Goal: Information Seeking & Learning: Understand process/instructions

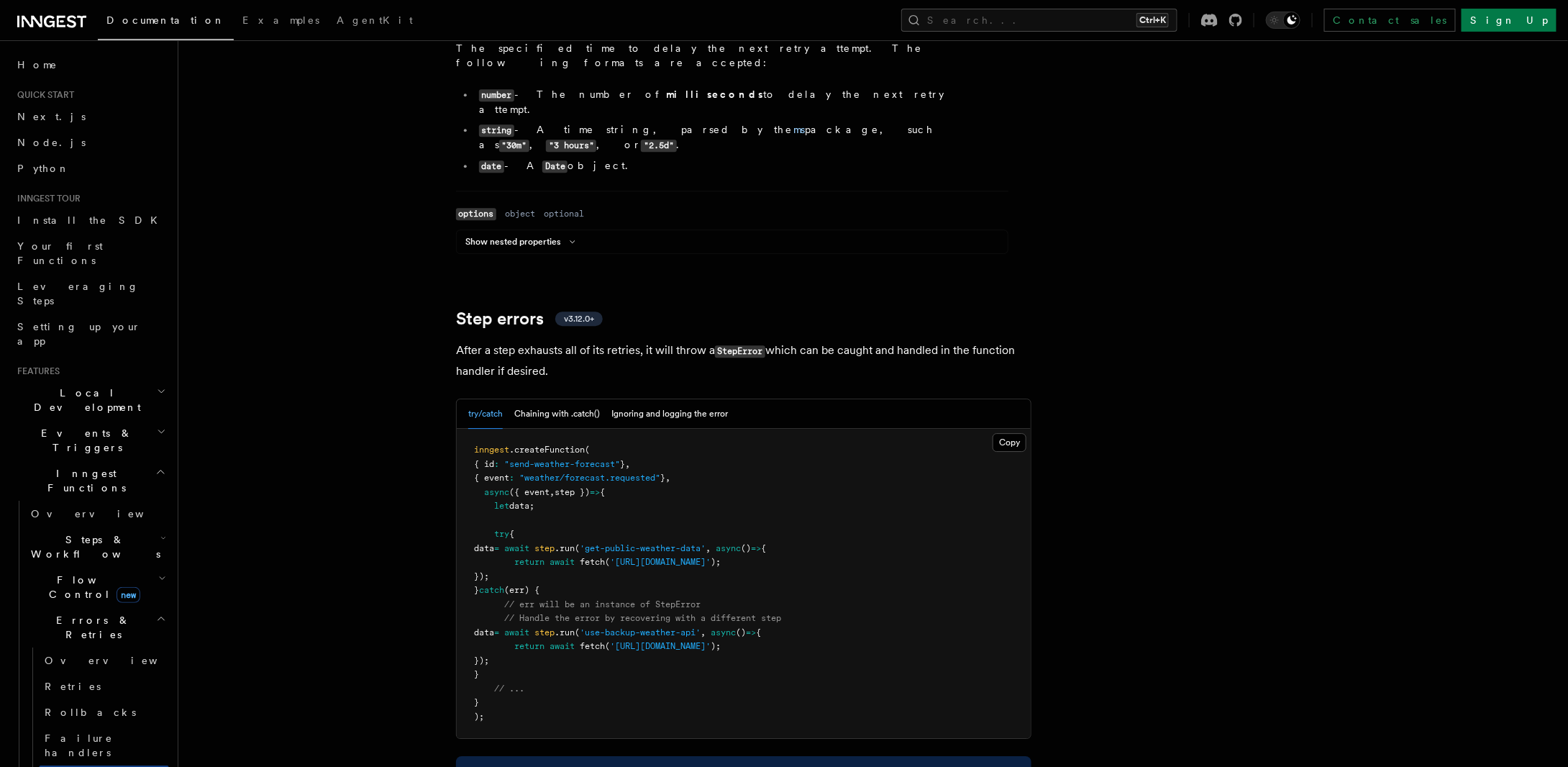
scroll to position [2231, 0]
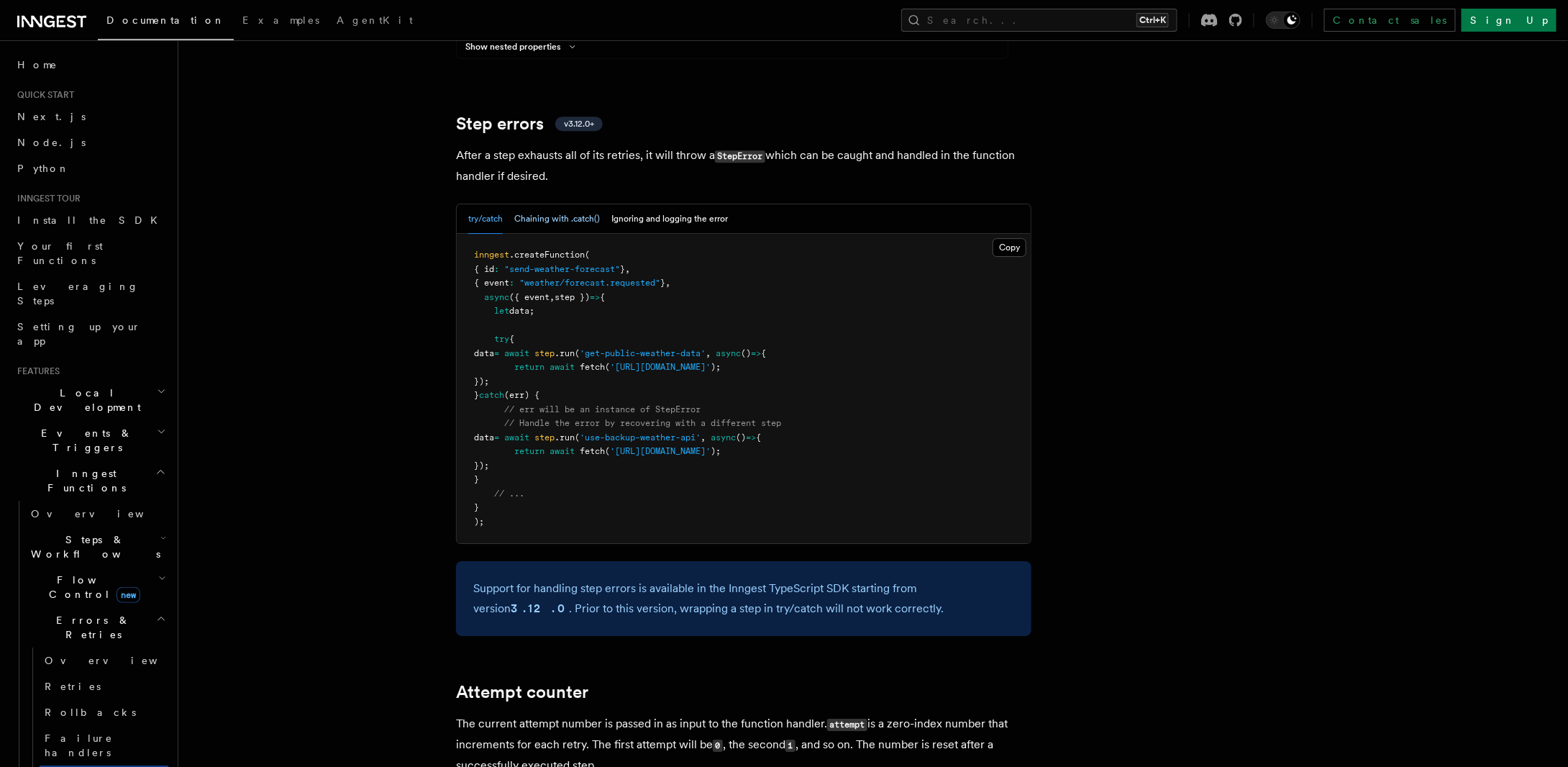
click at [548, 204] on button "Chaining with .catch()" at bounding box center [557, 218] width 86 height 29
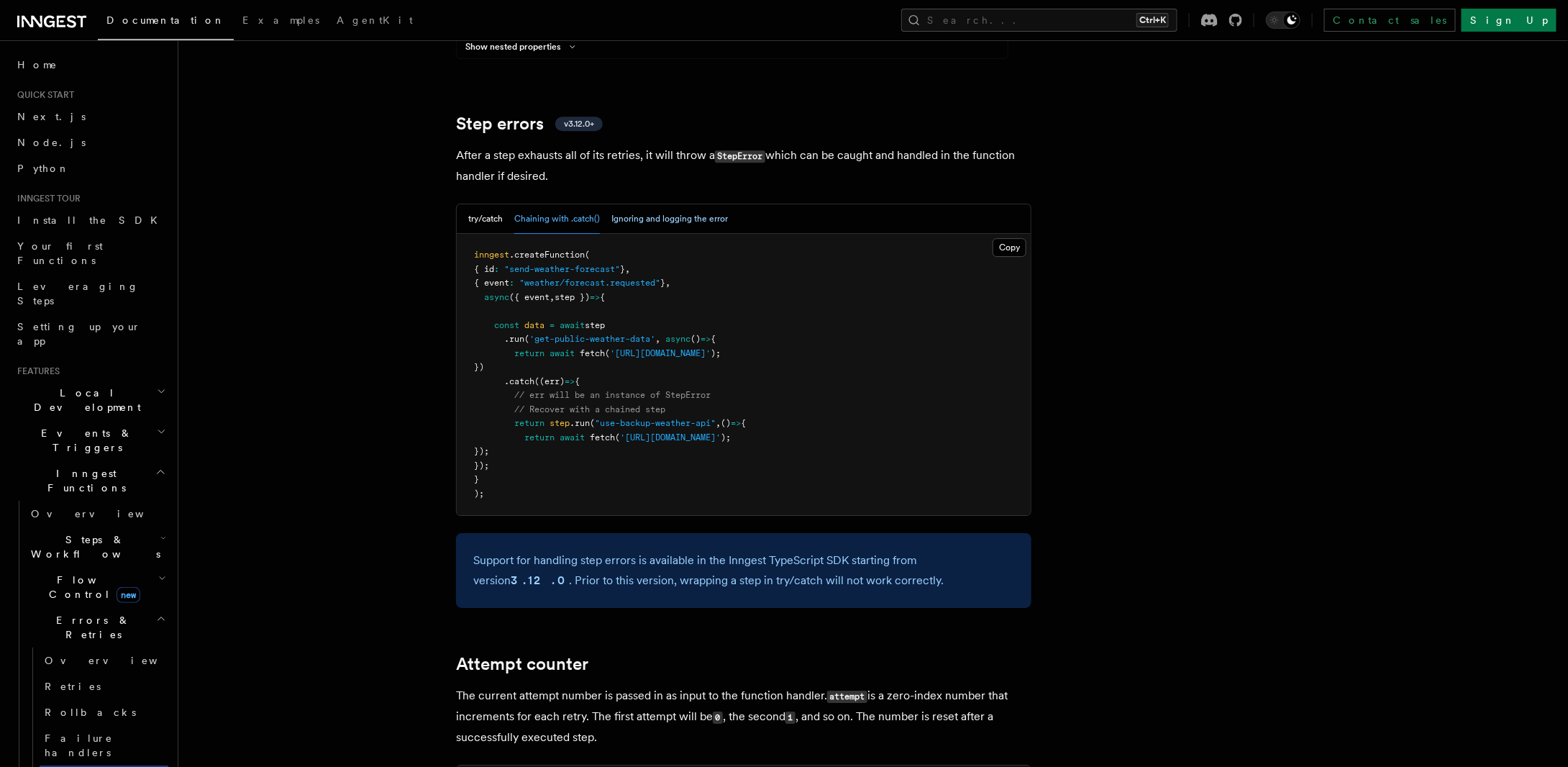
click at [672, 204] on button "Ignoring and logging the error" at bounding box center [670, 218] width 117 height 29
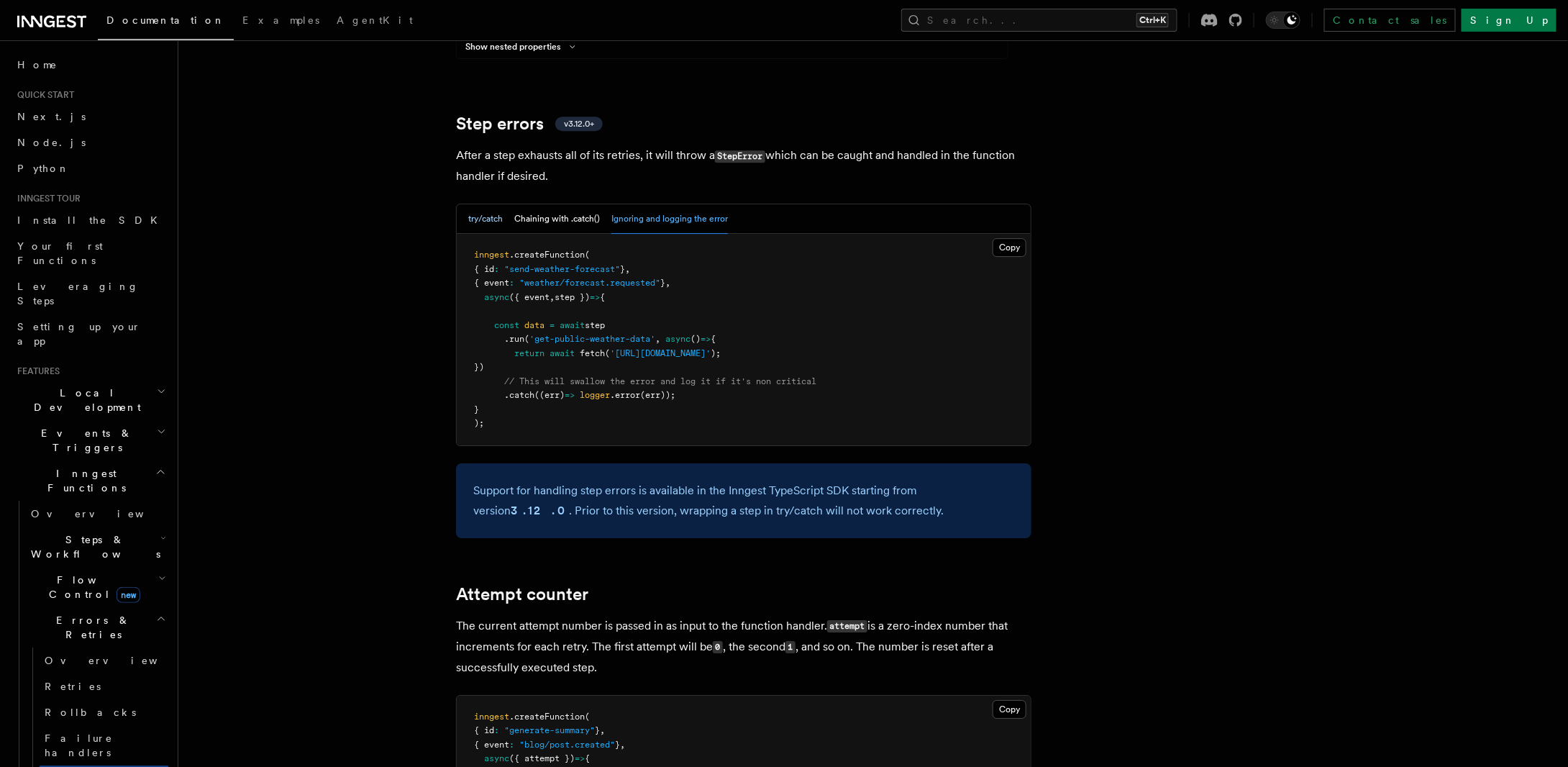
click at [474, 204] on button "try/catch" at bounding box center [485, 218] width 35 height 29
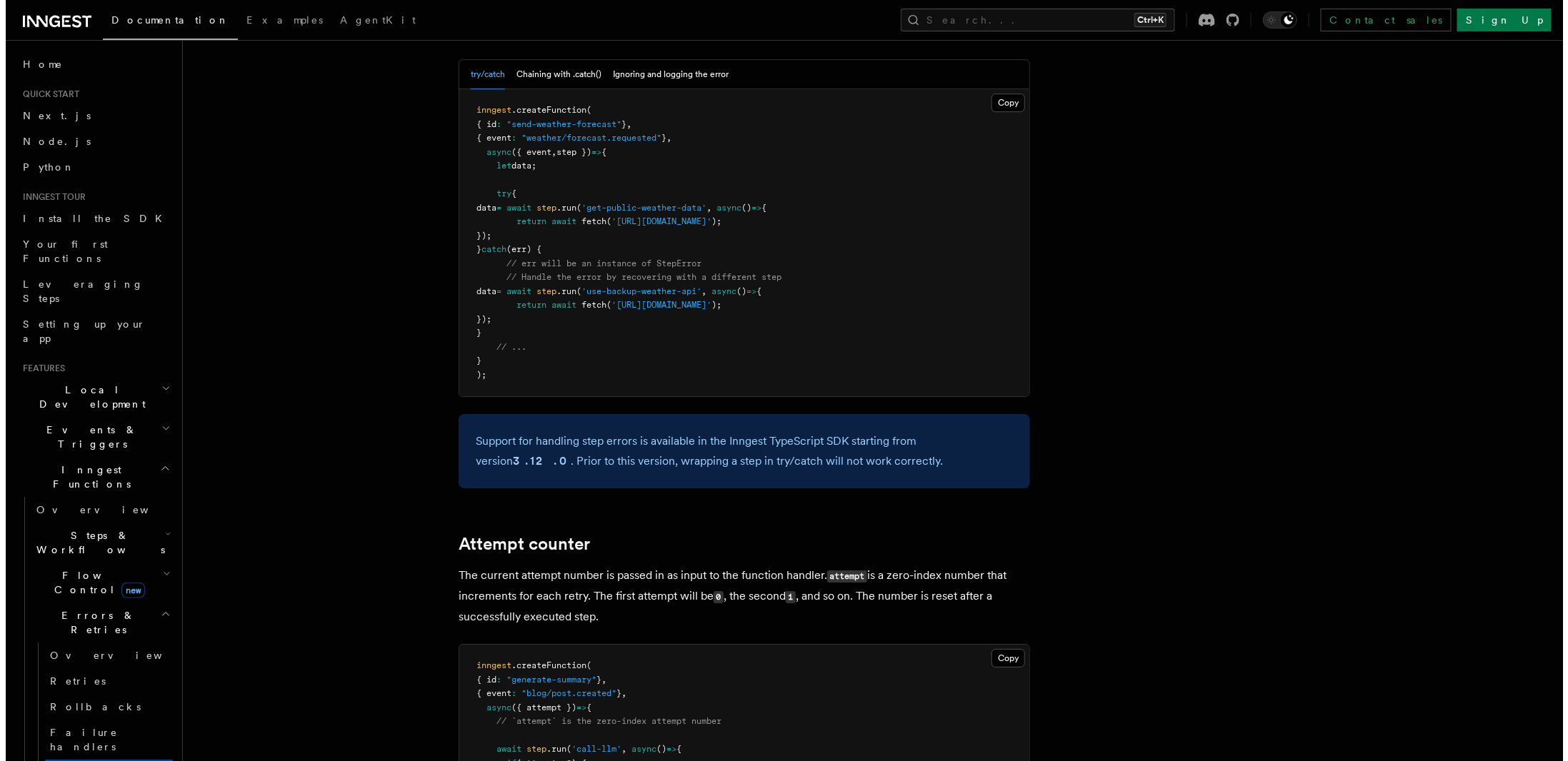
scroll to position [2071, 0]
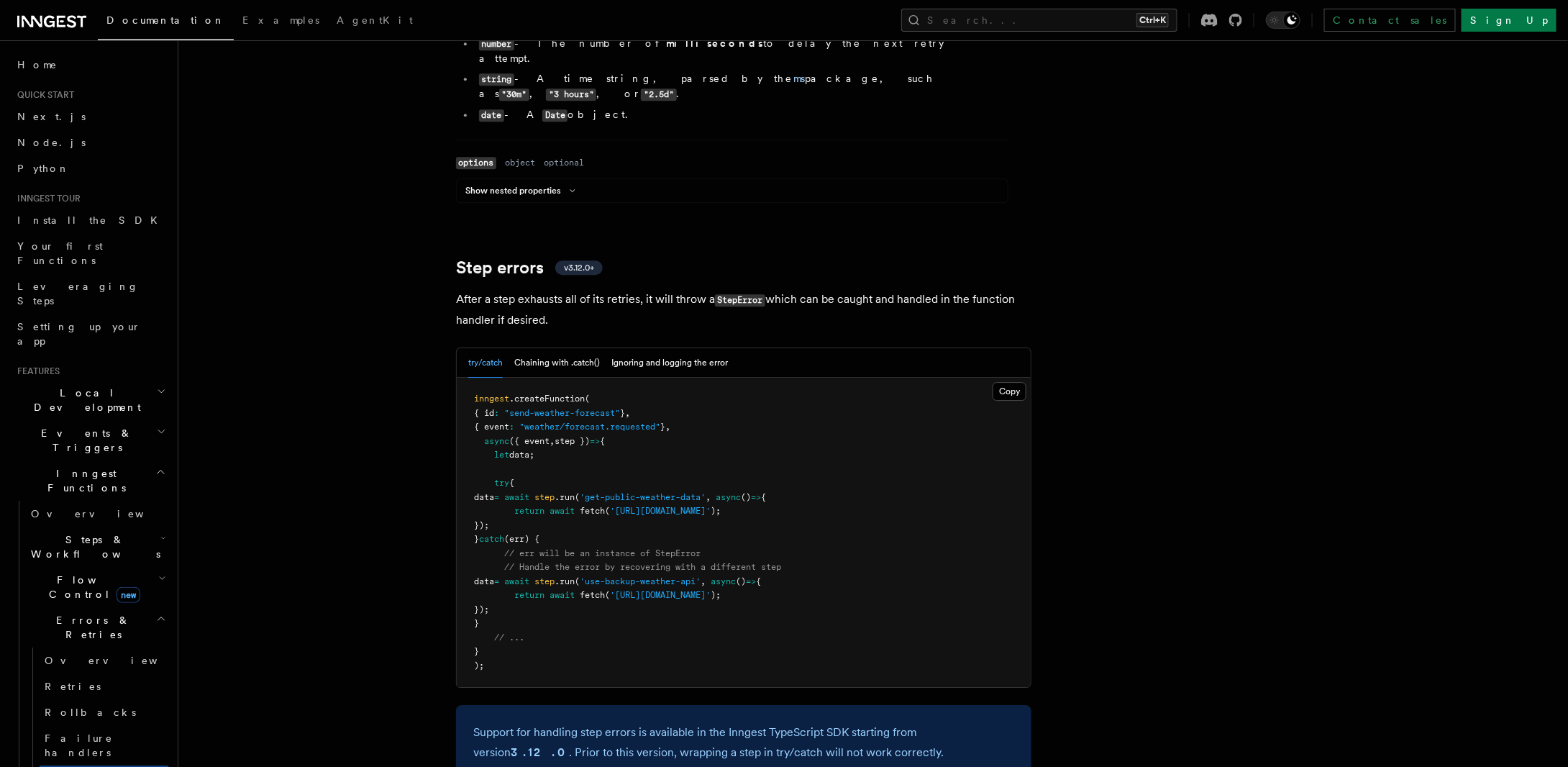
click at [741, 294] on code "StepError" at bounding box center [740, 300] width 50 height 13
copy p "StepError"
click at [1074, 20] on button "Search... Ctrl+K" at bounding box center [1039, 20] width 277 height 23
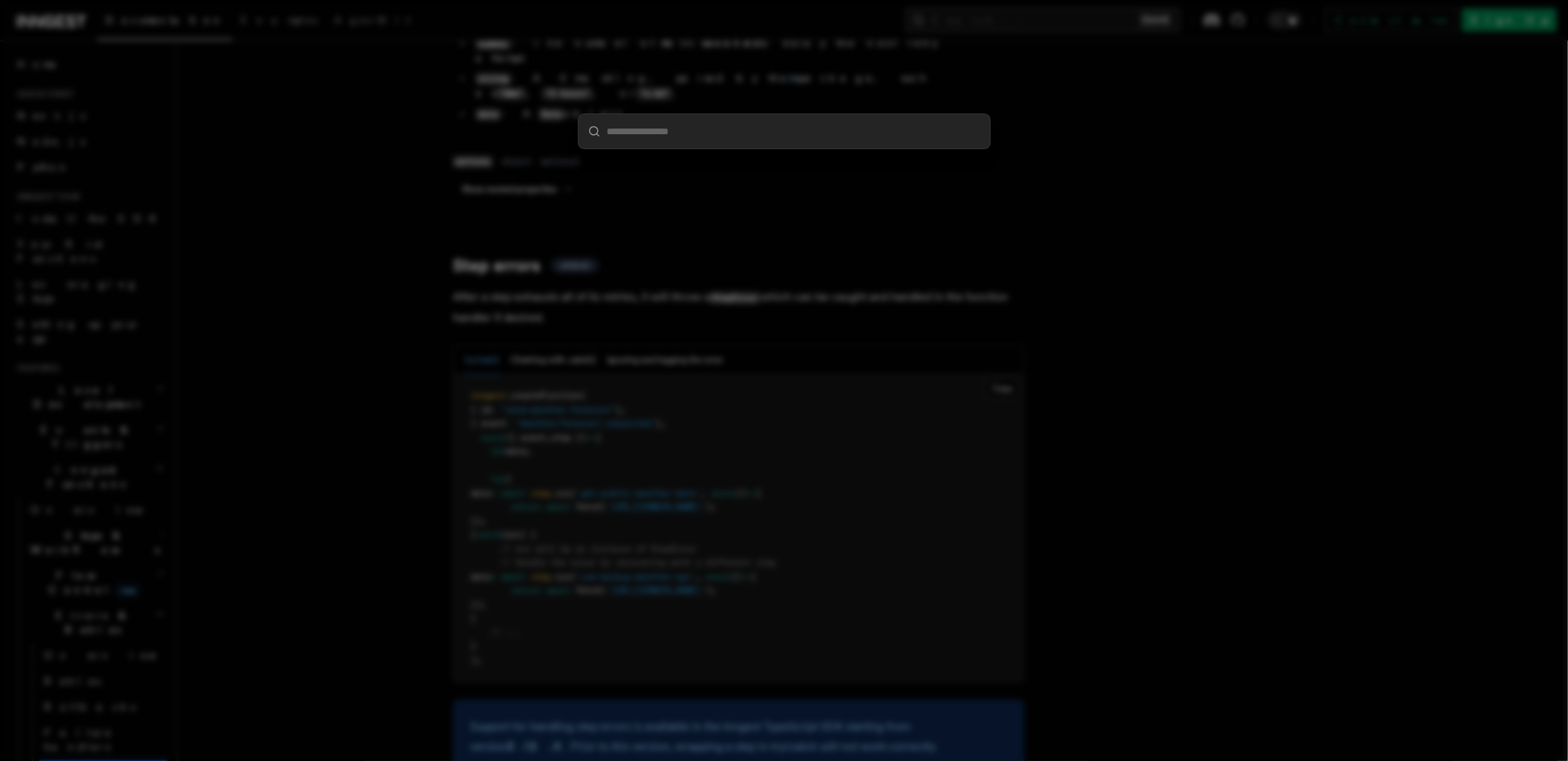
type input "*********"
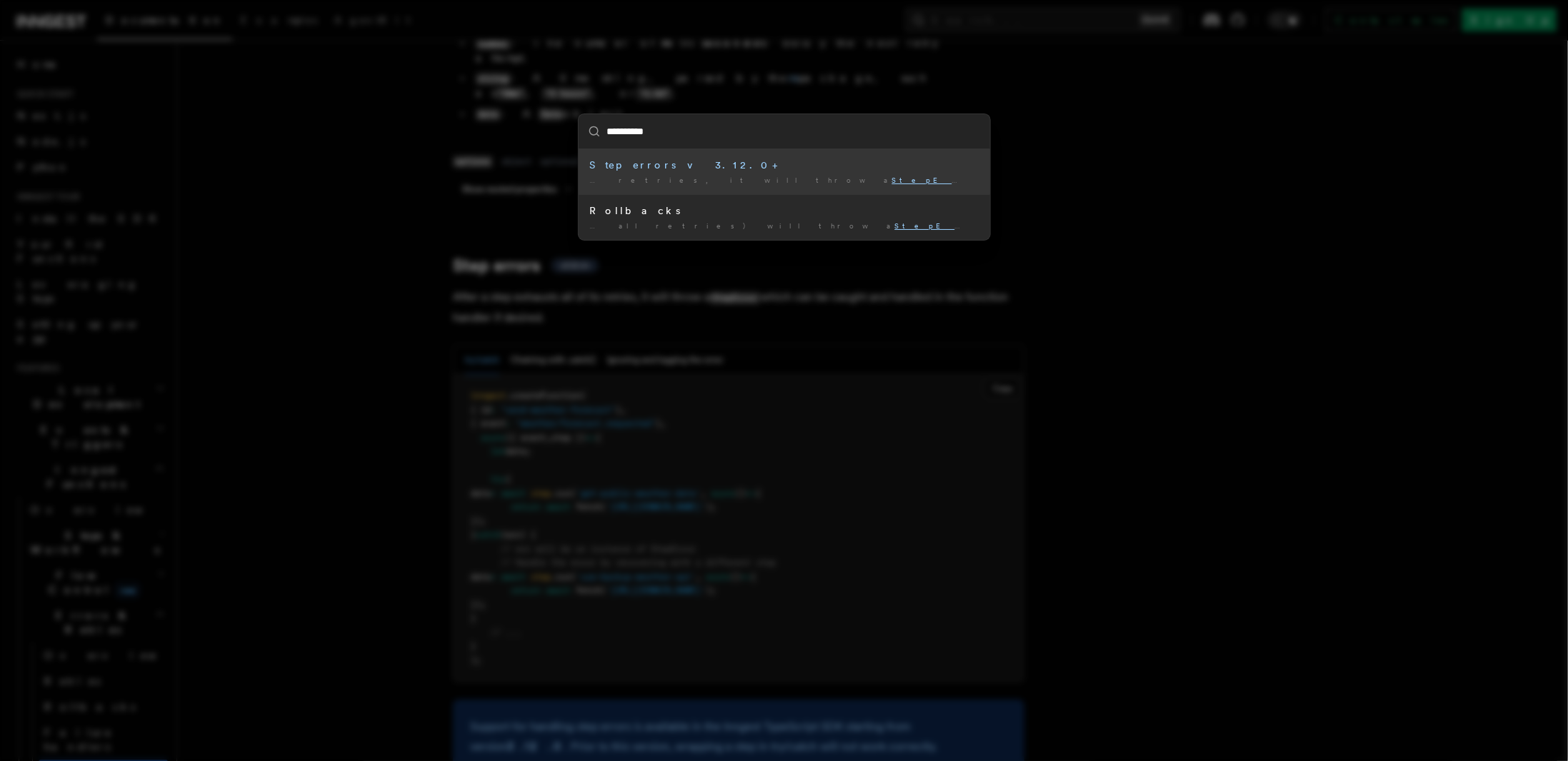
click at [653, 168] on div "Step errors v3.12.0+" at bounding box center [784, 165] width 389 height 14
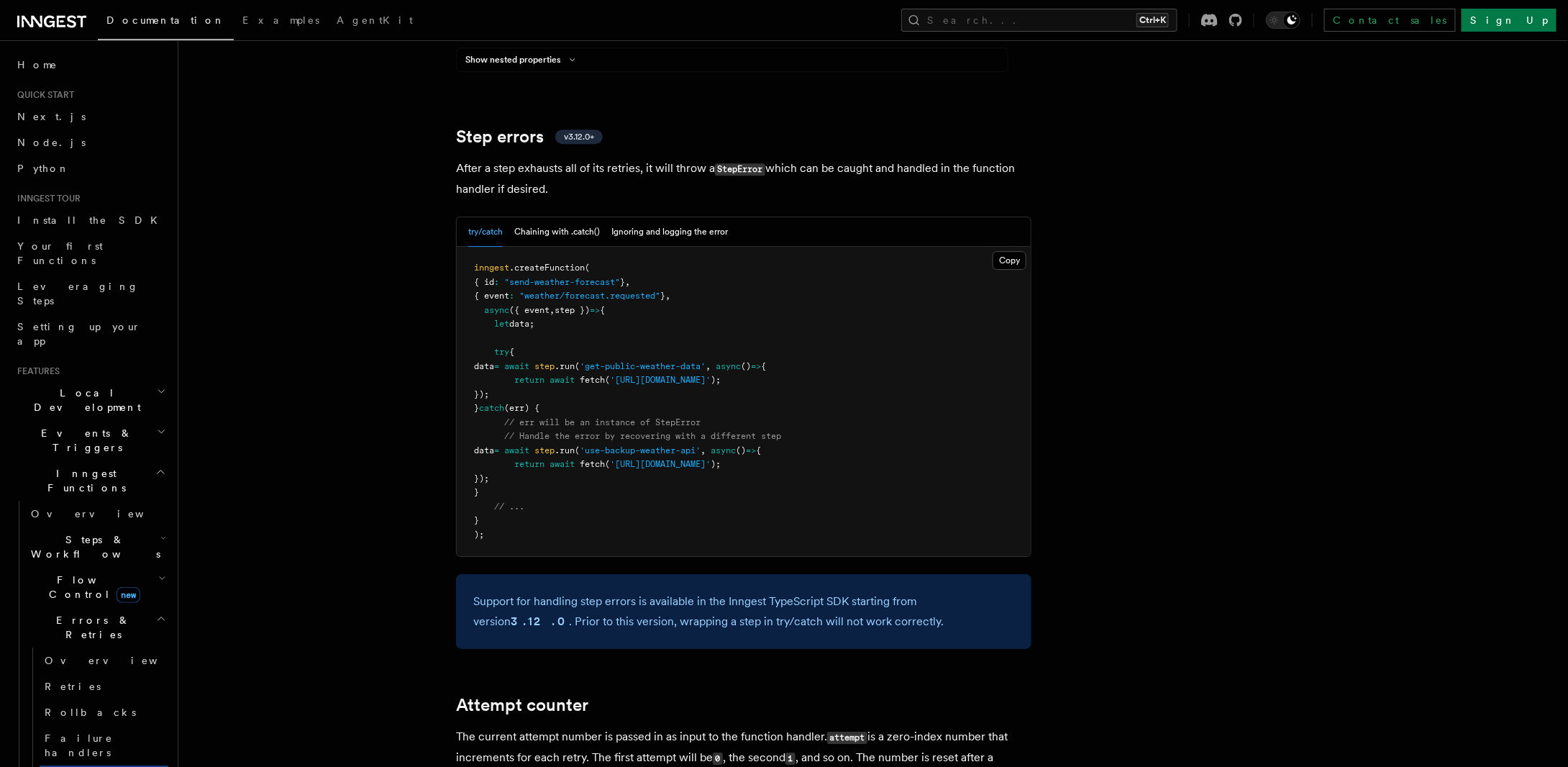
scroll to position [2226, 0]
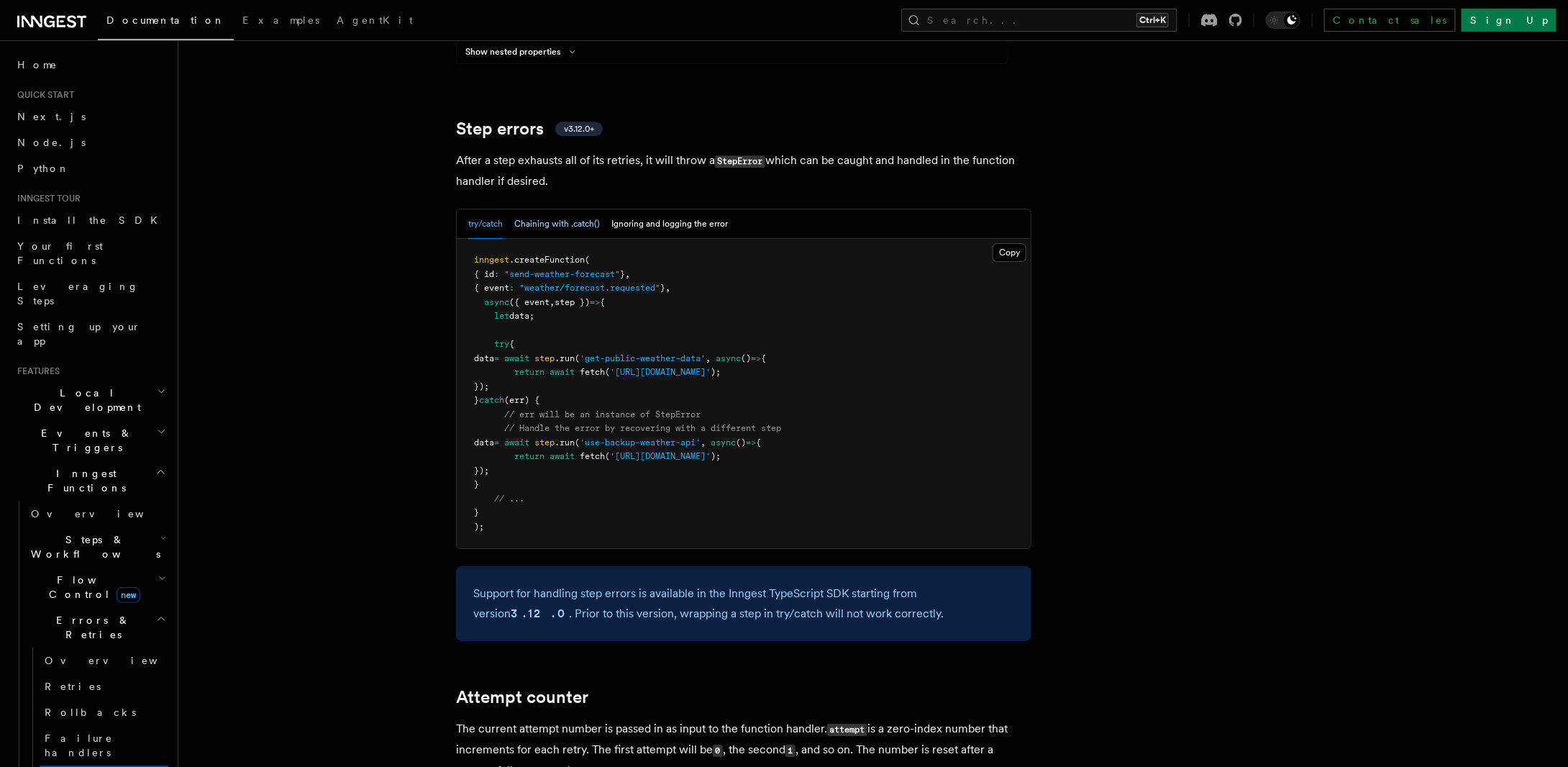
click at [569, 210] on button "Chaining with .catch()" at bounding box center [557, 224] width 86 height 29
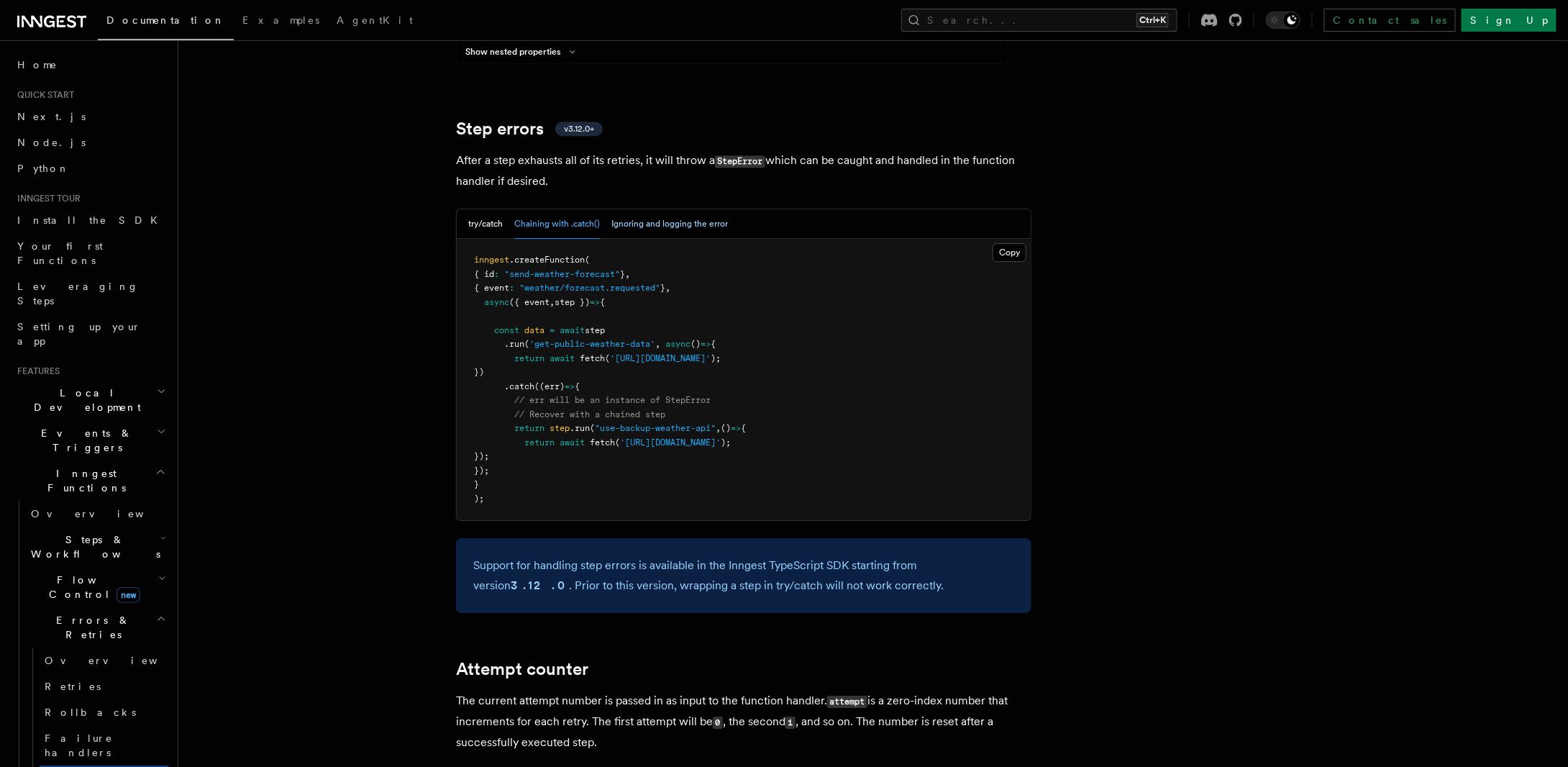
click at [681, 210] on button "Ignoring and logging the error" at bounding box center [670, 224] width 117 height 29
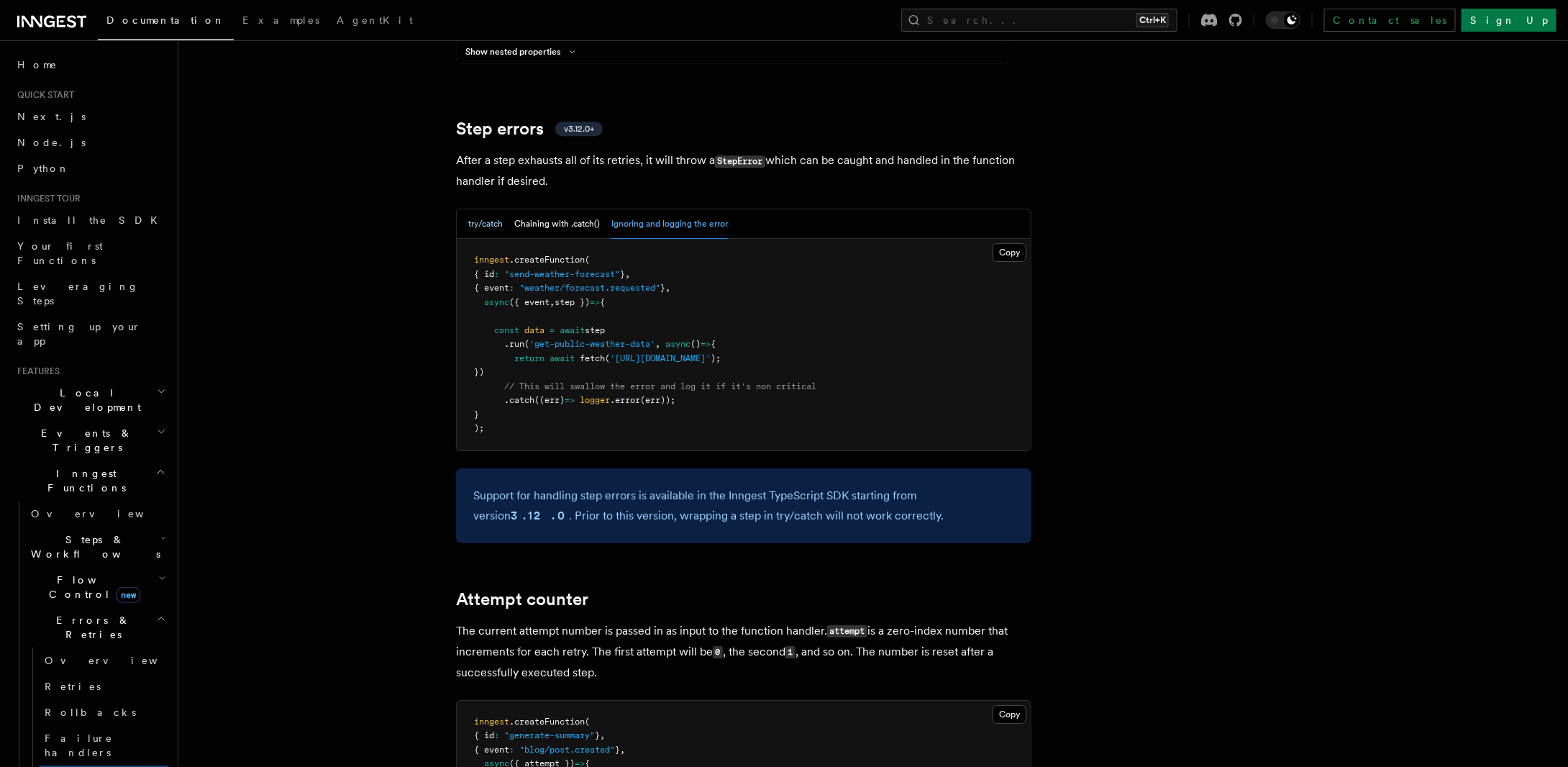
click at [484, 210] on button "try/catch" at bounding box center [485, 224] width 35 height 29
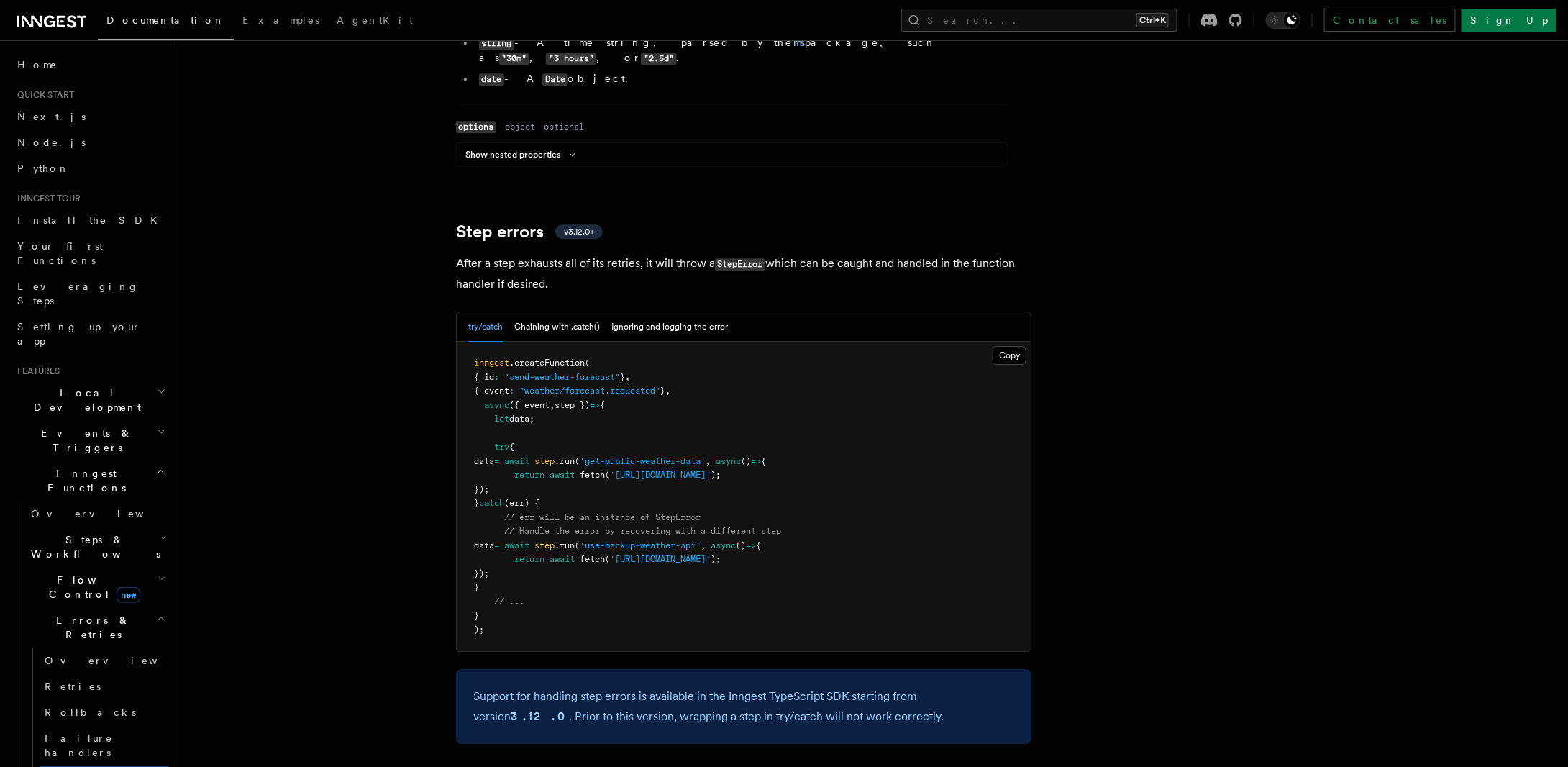
scroll to position [2159, 0]
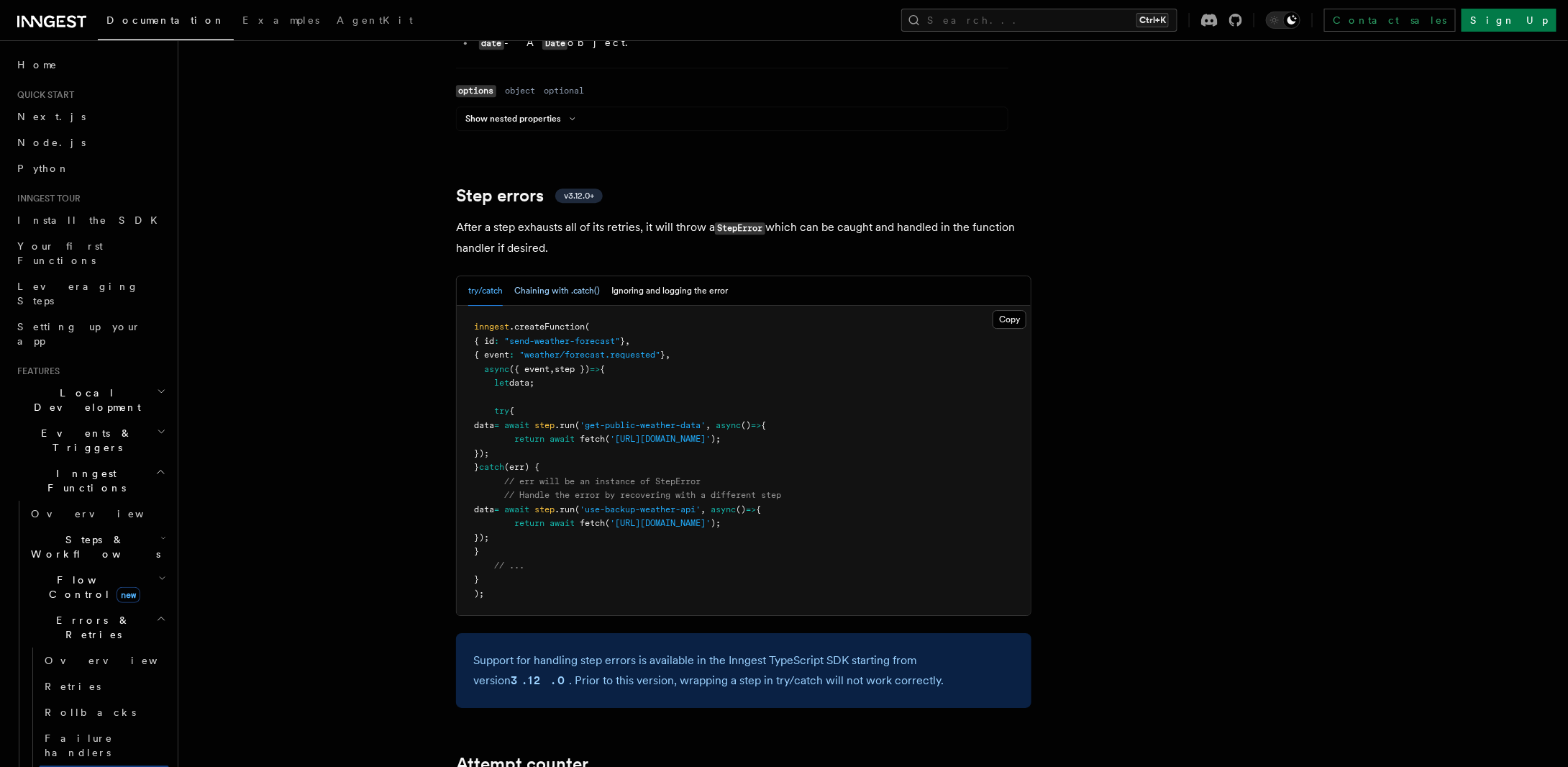
click at [588, 277] on button "Chaining with .catch()" at bounding box center [557, 291] width 86 height 29
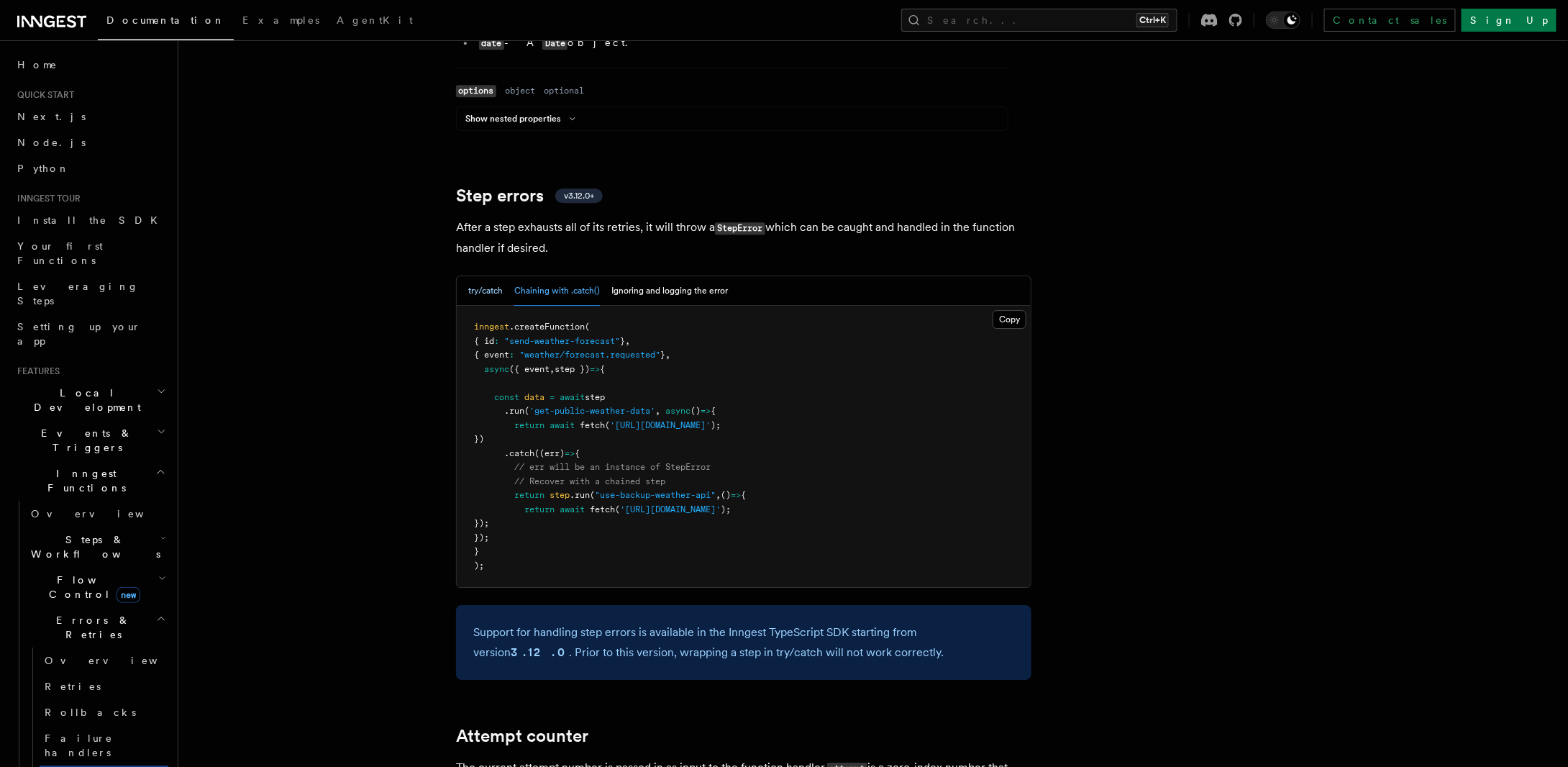
click at [490, 277] on button "try/catch" at bounding box center [485, 291] width 35 height 29
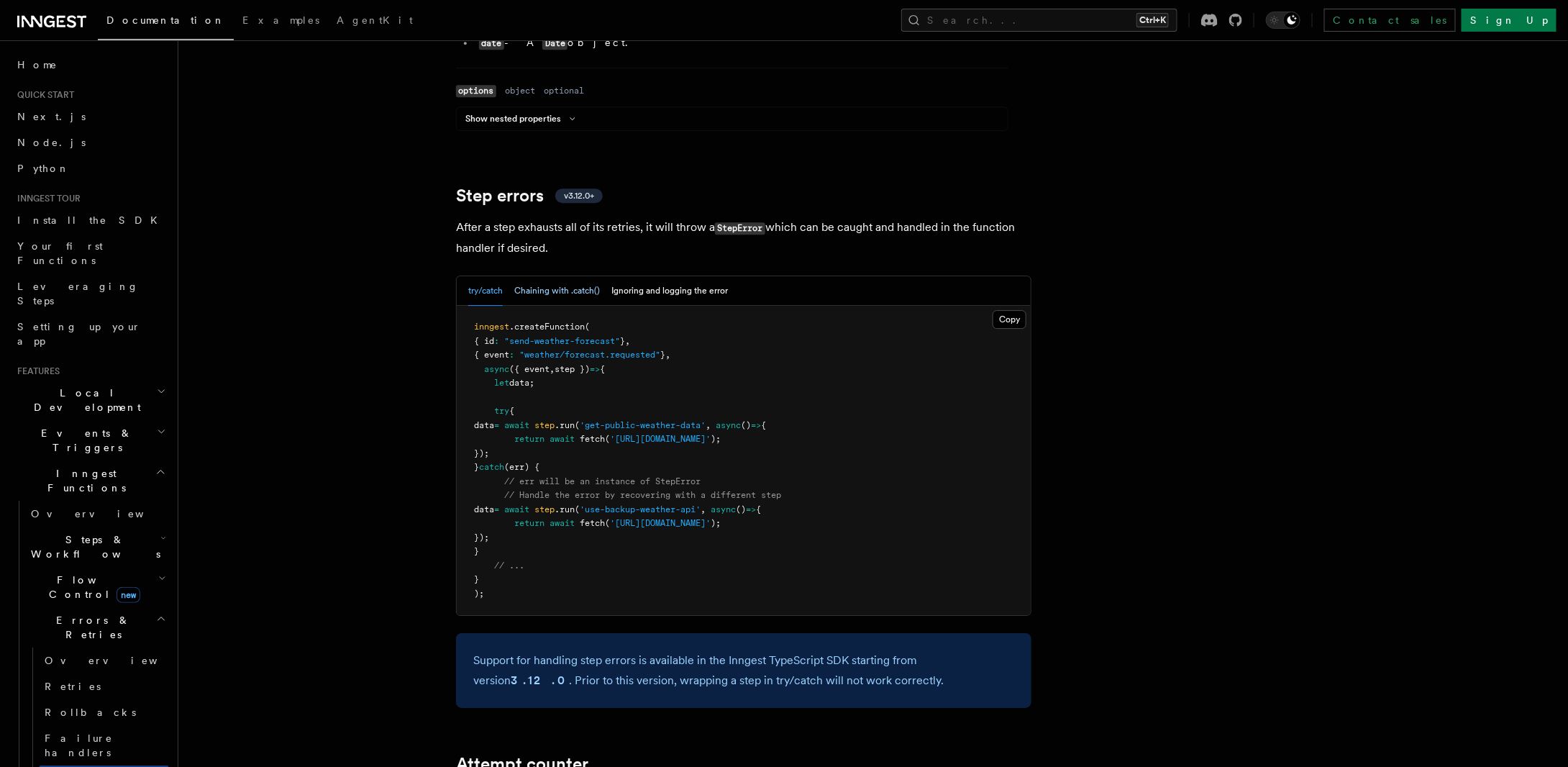
click at [559, 277] on button "Chaining with .catch()" at bounding box center [557, 291] width 86 height 29
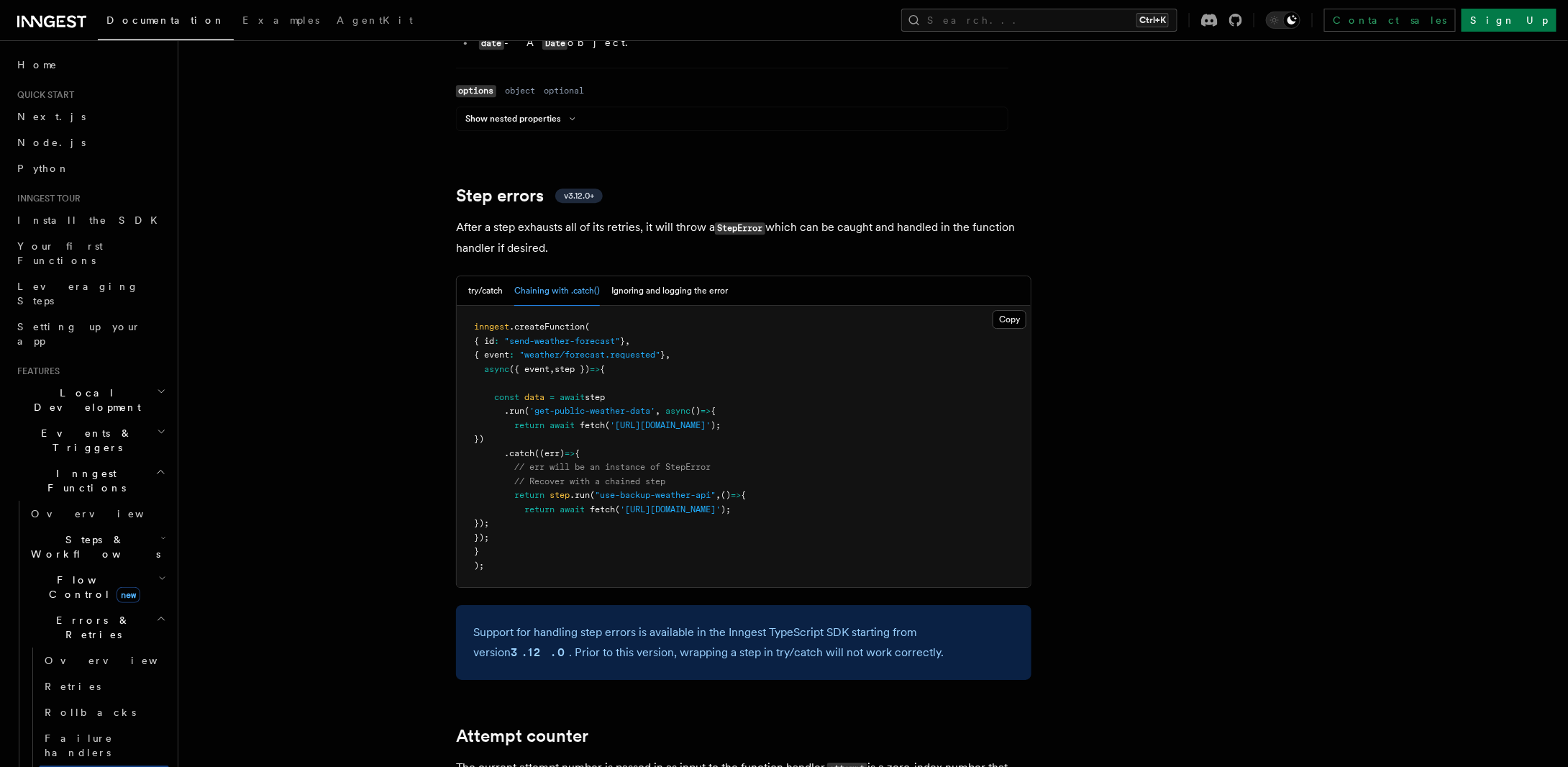
click at [487, 277] on button "try/catch" at bounding box center [485, 291] width 35 height 29
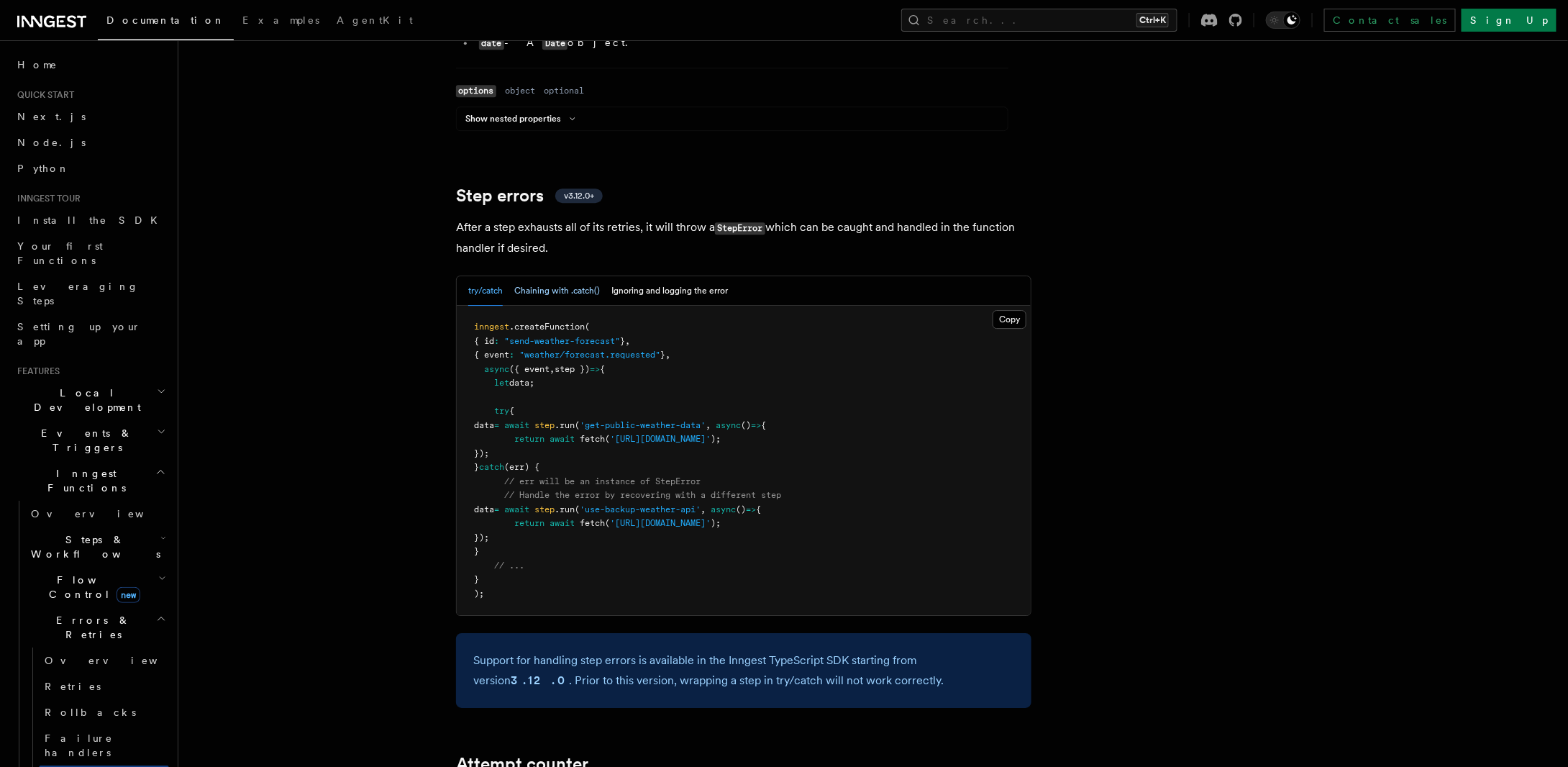
click at [550, 277] on button "Chaining with .catch()" at bounding box center [557, 291] width 86 height 29
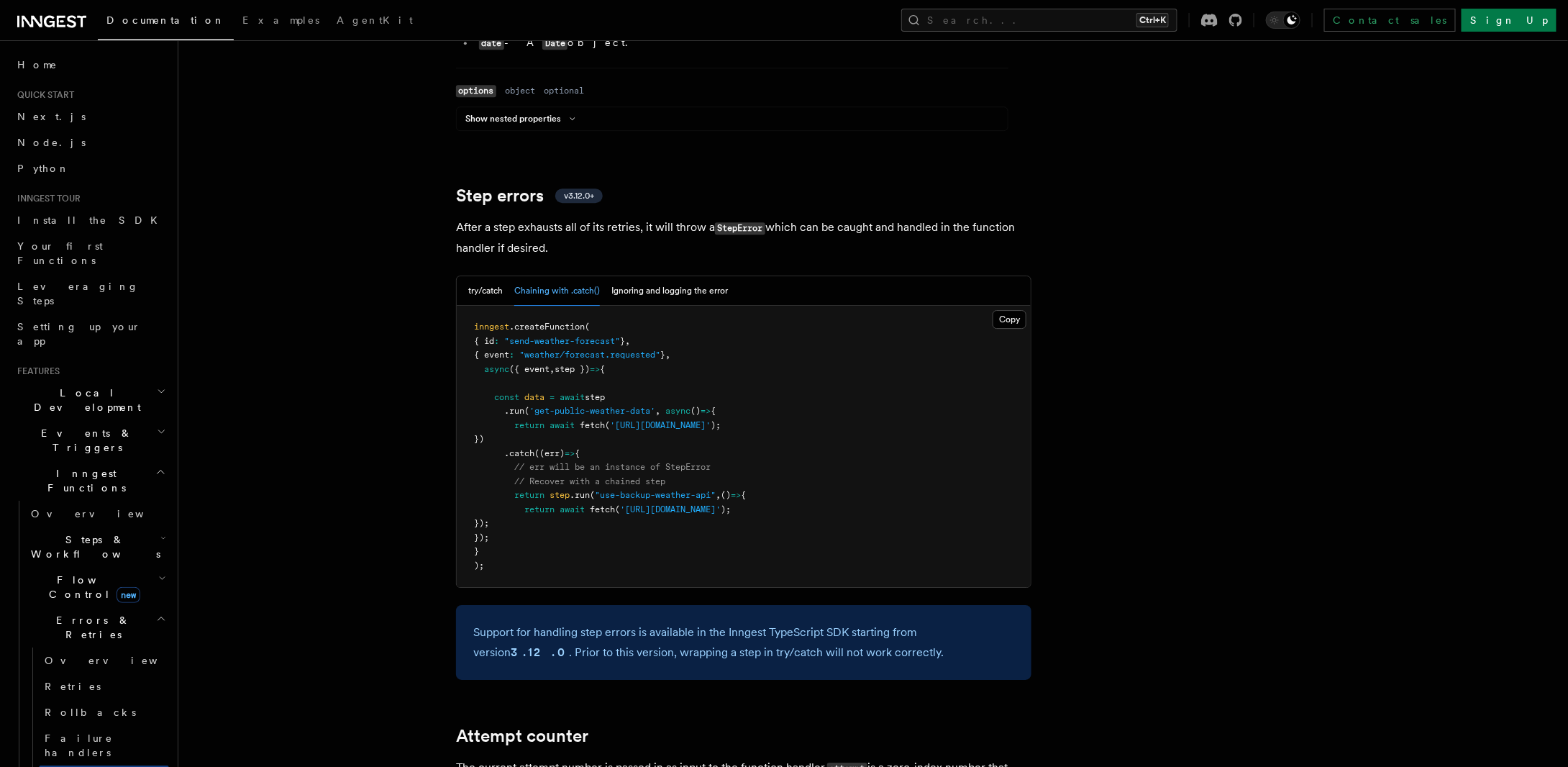
click at [467, 277] on div "try/catch Chaining with .catch() Ignoring and logging the error" at bounding box center [744, 291] width 574 height 29
click at [481, 277] on button "try/catch" at bounding box center [485, 291] width 35 height 29
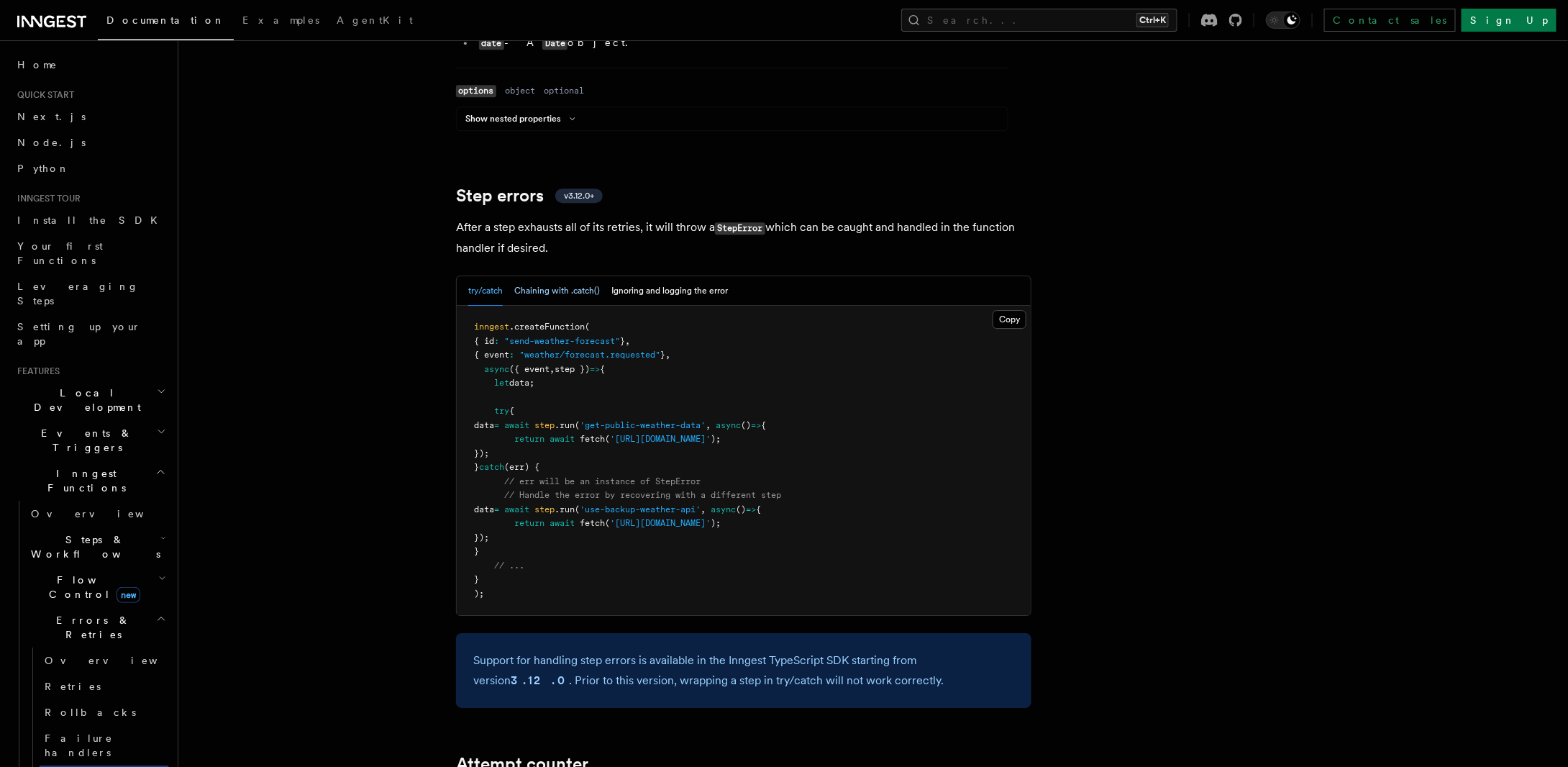
click at [555, 277] on button "Chaining with .catch()" at bounding box center [557, 291] width 86 height 29
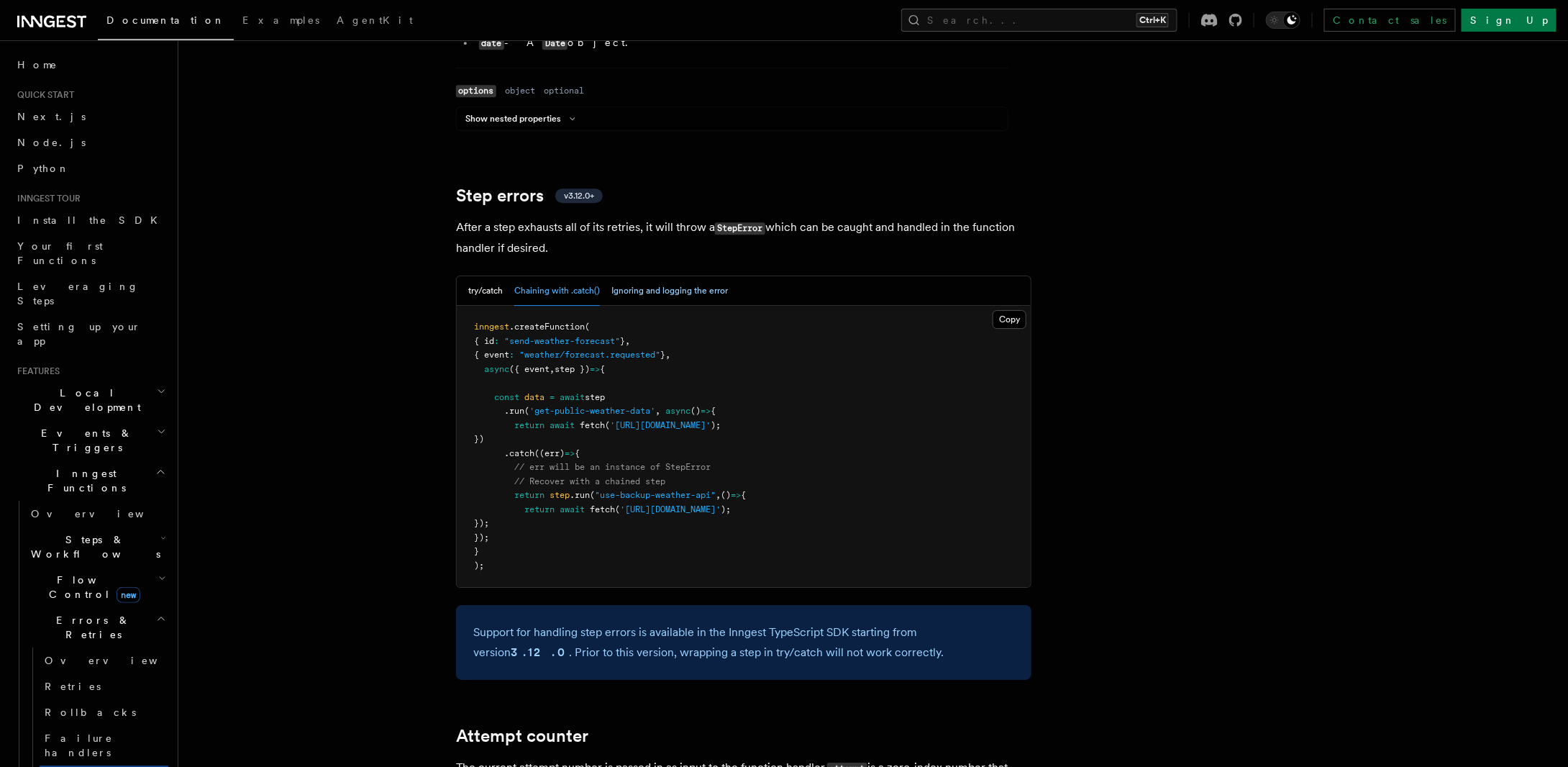
click at [663, 277] on button "Ignoring and logging the error" at bounding box center [670, 291] width 117 height 29
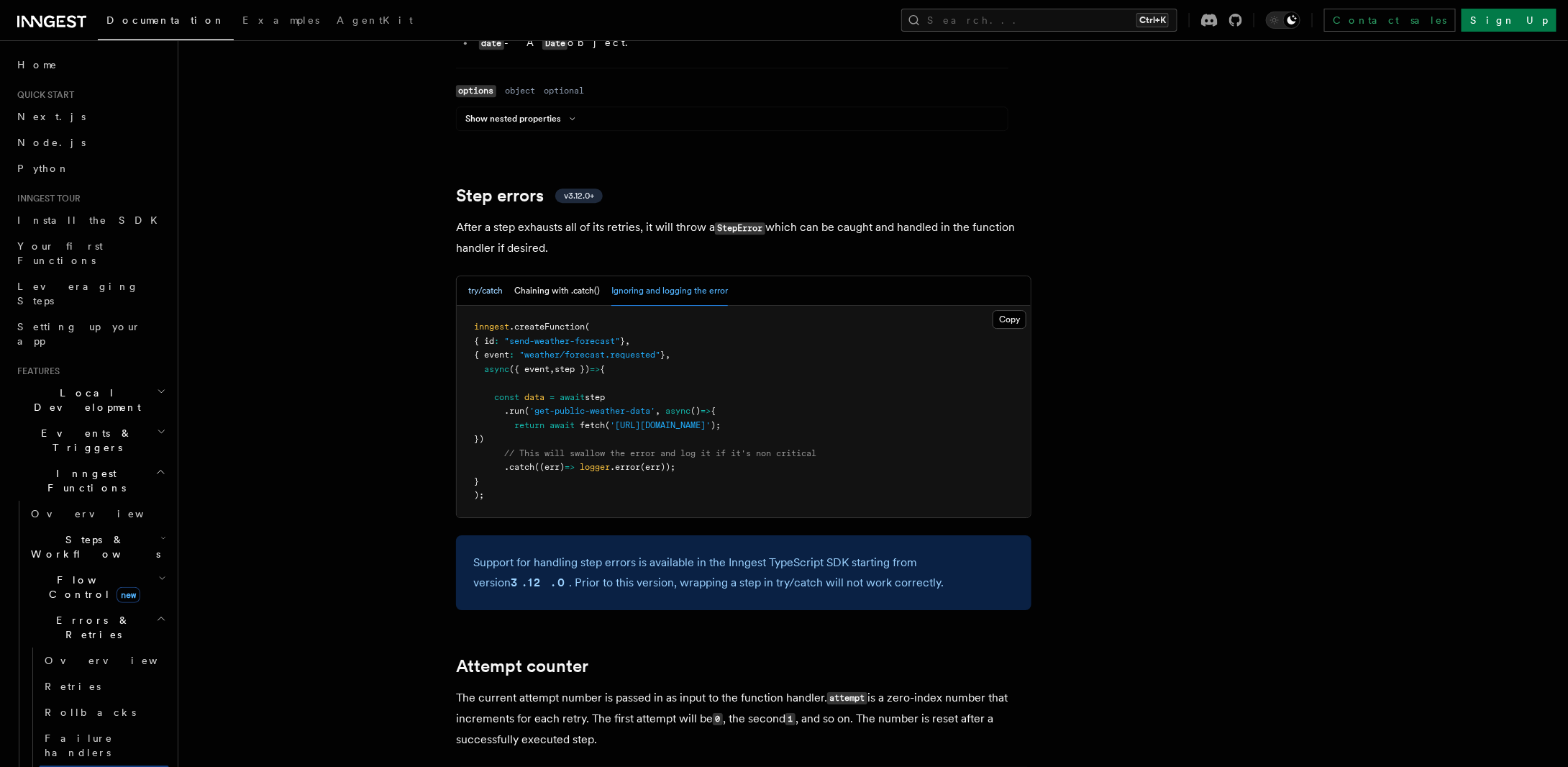
click at [481, 277] on button "try/catch" at bounding box center [485, 291] width 35 height 29
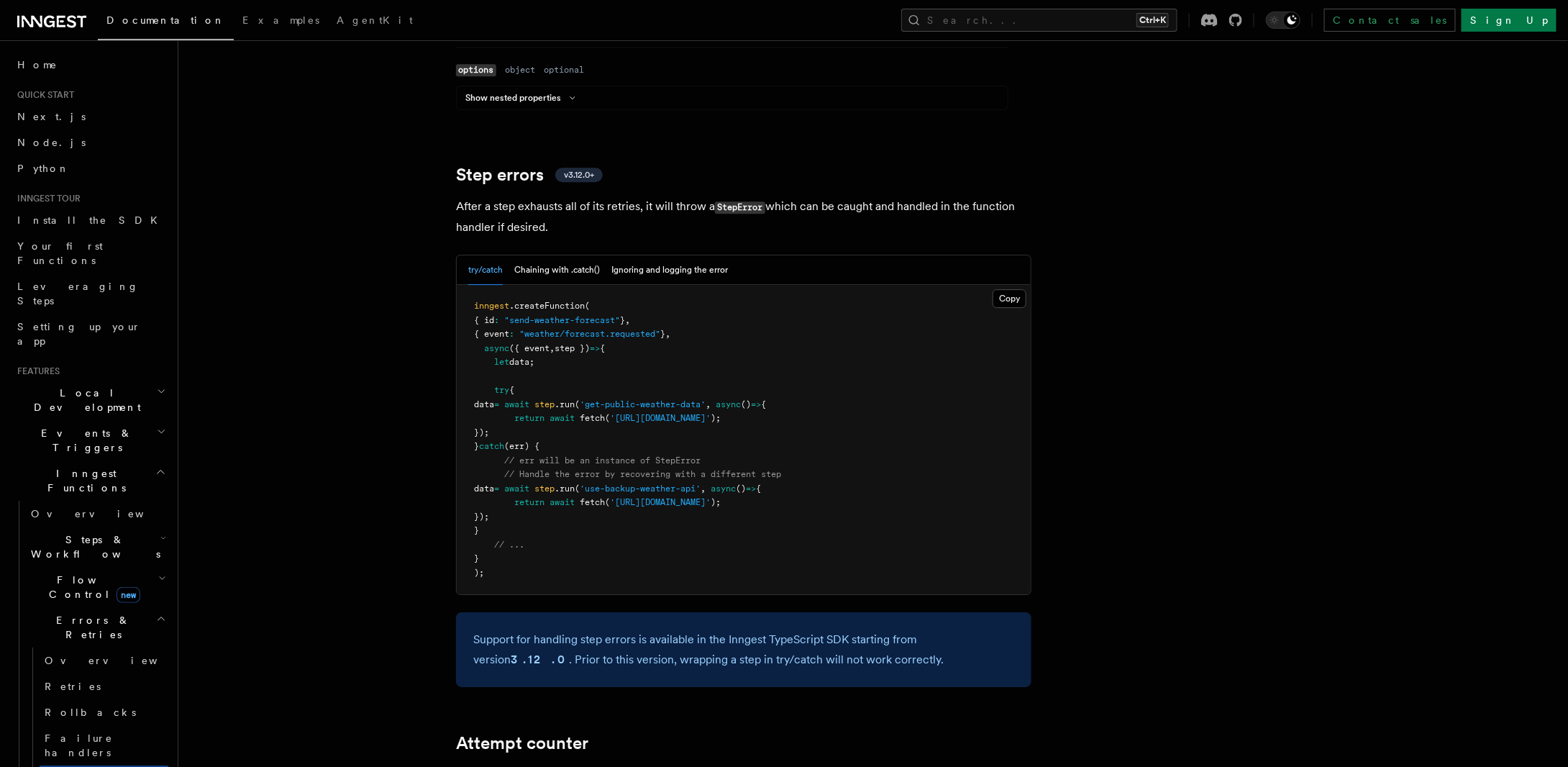
scroll to position [2117, 0]
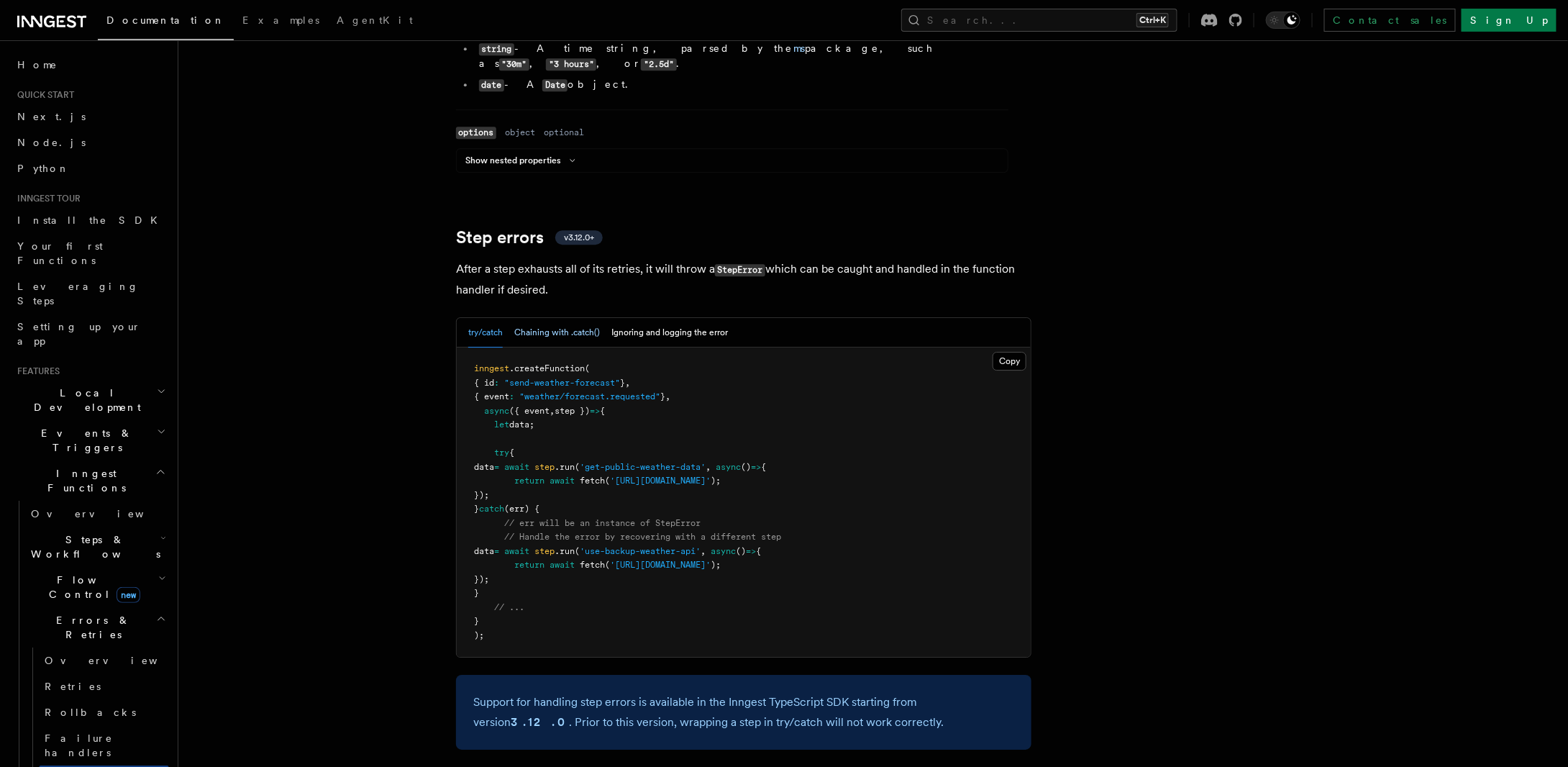
click at [567, 318] on button "Chaining with .catch()" at bounding box center [557, 333] width 86 height 29
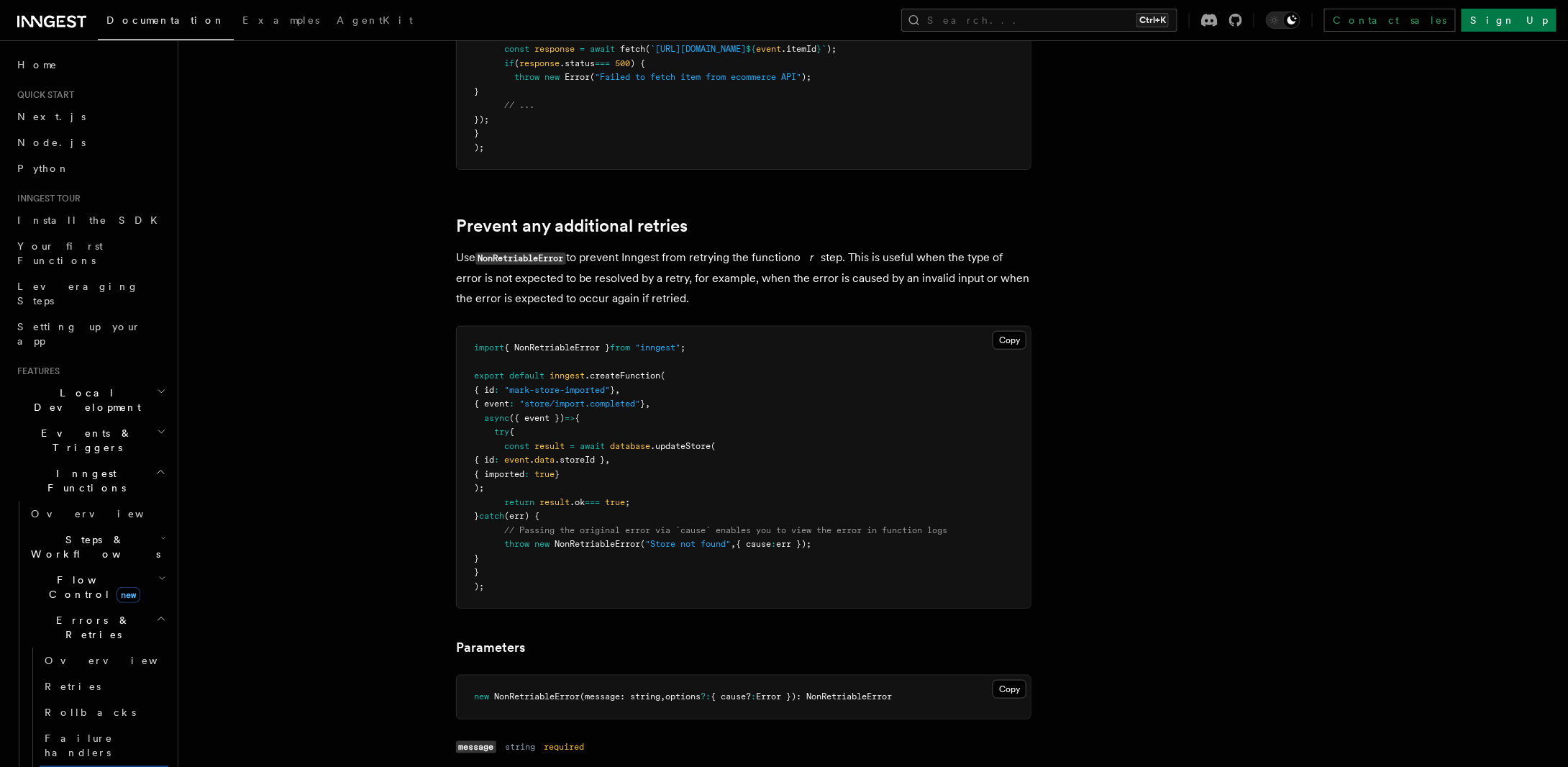
scroll to position [432, 0]
